Goal: Task Accomplishment & Management: Manage account settings

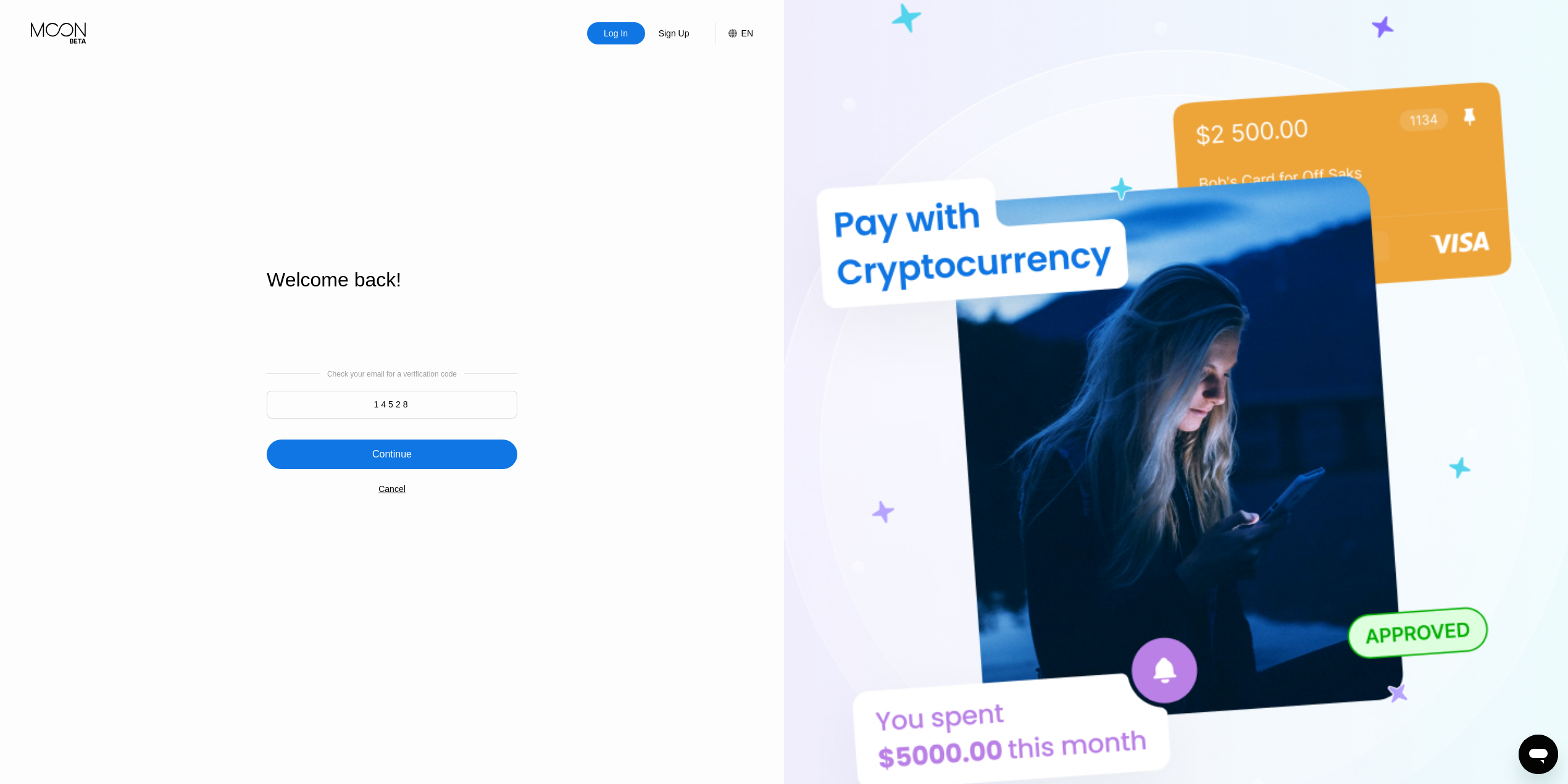
type input "14528"
click at [390, 458] on div "Continue" at bounding box center [392, 454] width 40 height 13
click at [418, 521] on div "Check your email for a verification code 14528 Continue An error occured while …" at bounding box center [392, 431] width 251 height 251
click at [426, 477] on div "An error occured while logging you in." at bounding box center [392, 475] width 251 height 10
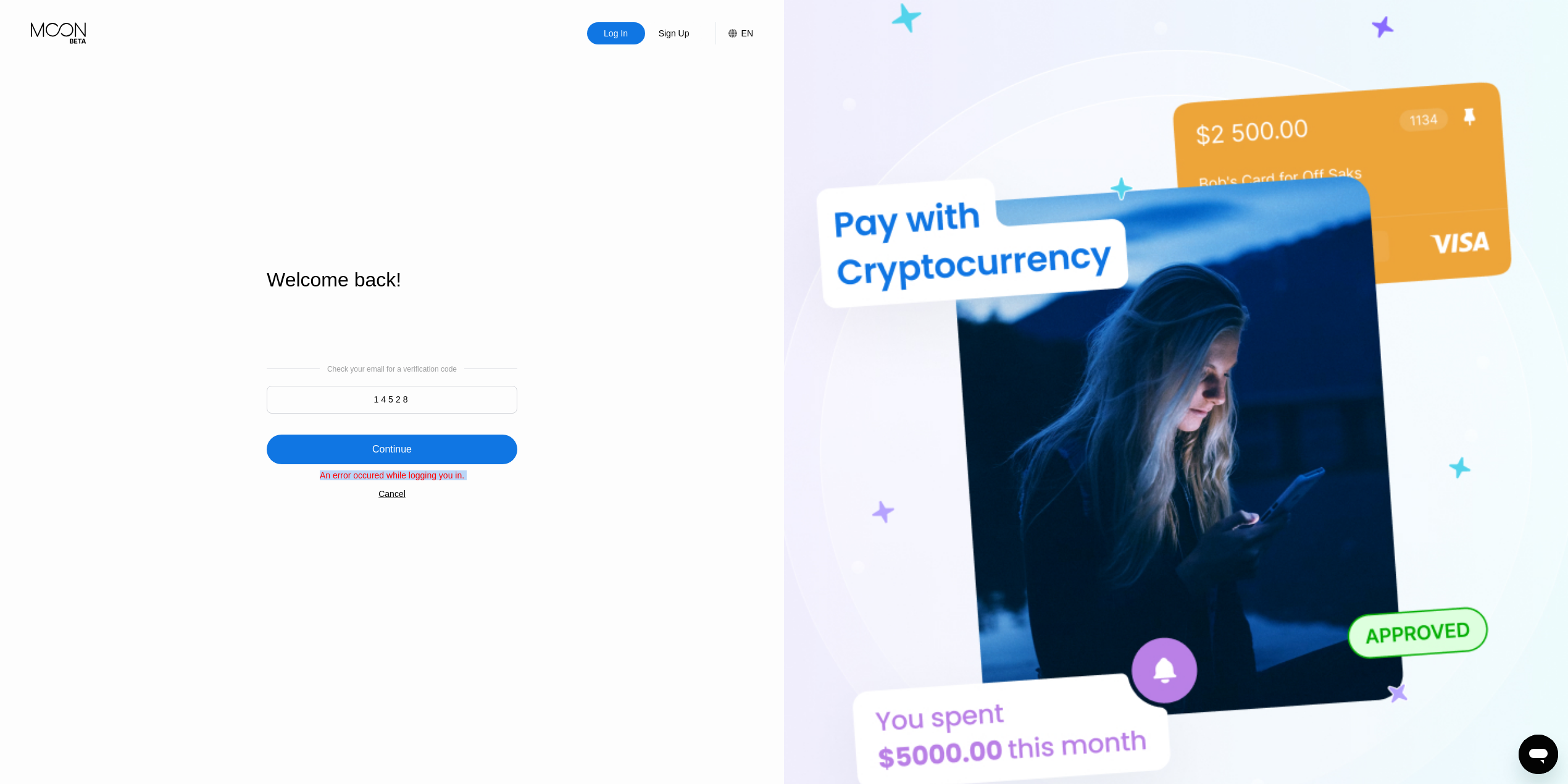
click at [426, 477] on div "An error occured while logging you in." at bounding box center [392, 475] width 251 height 10
click at [463, 493] on div "Check your email for a verification code 14528 Continue An error occured while …" at bounding box center [392, 431] width 251 height 251
click at [460, 475] on div "An error occured while logging you in." at bounding box center [392, 475] width 251 height 10
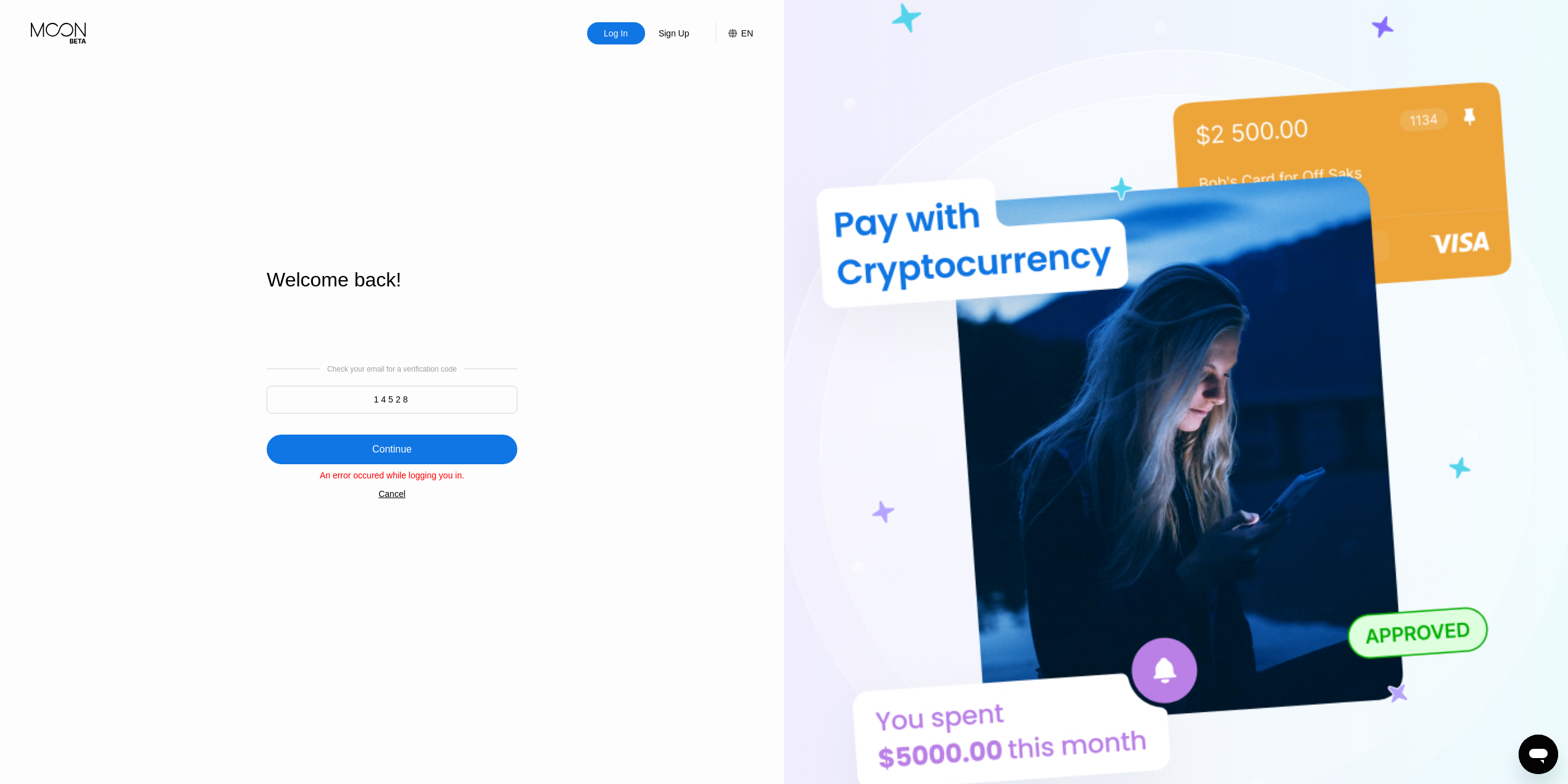
click at [466, 506] on div "Check your email for a verification code 14528 Continue An error occured while …" at bounding box center [392, 431] width 251 height 251
click at [442, 321] on div "Check your email for a verification code 14528 Continue An error occured while …" at bounding box center [392, 431] width 251 height 251
